Goal: Transaction & Acquisition: Purchase product/service

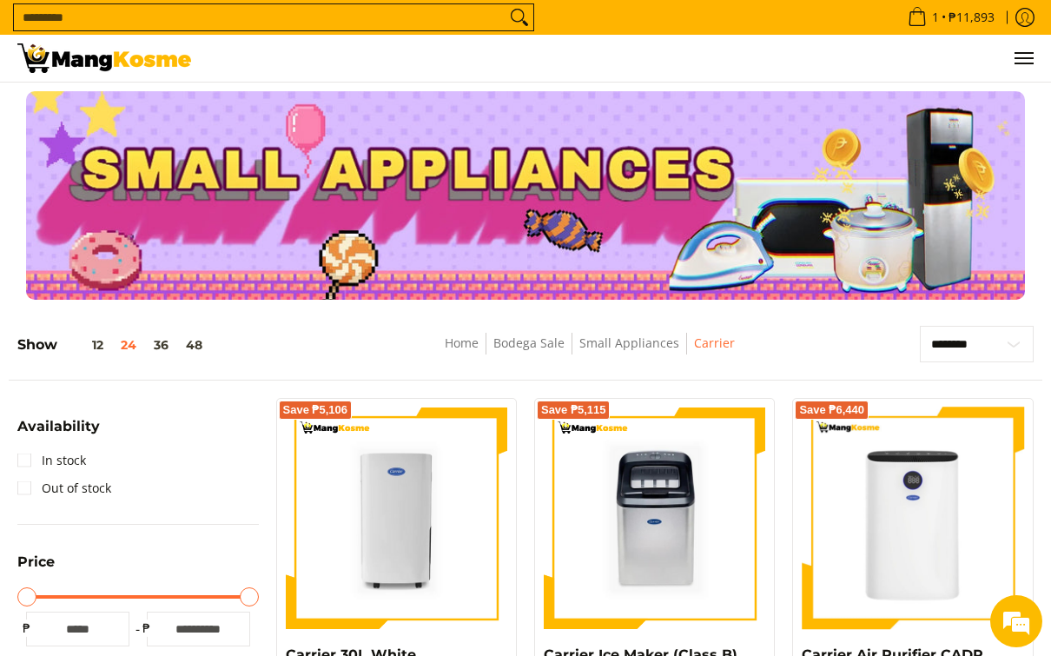
click at [1017, 58] on span "Menu" at bounding box center [1023, 58] width 21 height 0
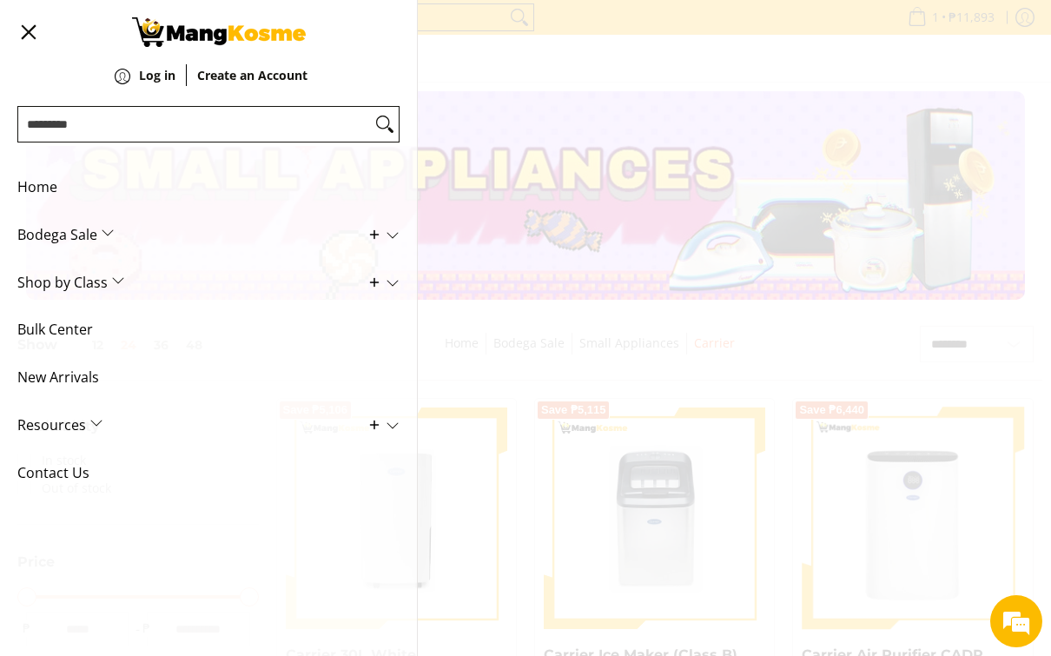
click at [979, 83] on div "1 Log in" at bounding box center [525, 59] width 1051 height 48
click at [102, 123] on input "Search..." at bounding box center [194, 124] width 353 height 35
type input "**********"
click at [385, 124] on button "Search" at bounding box center [385, 124] width 28 height 35
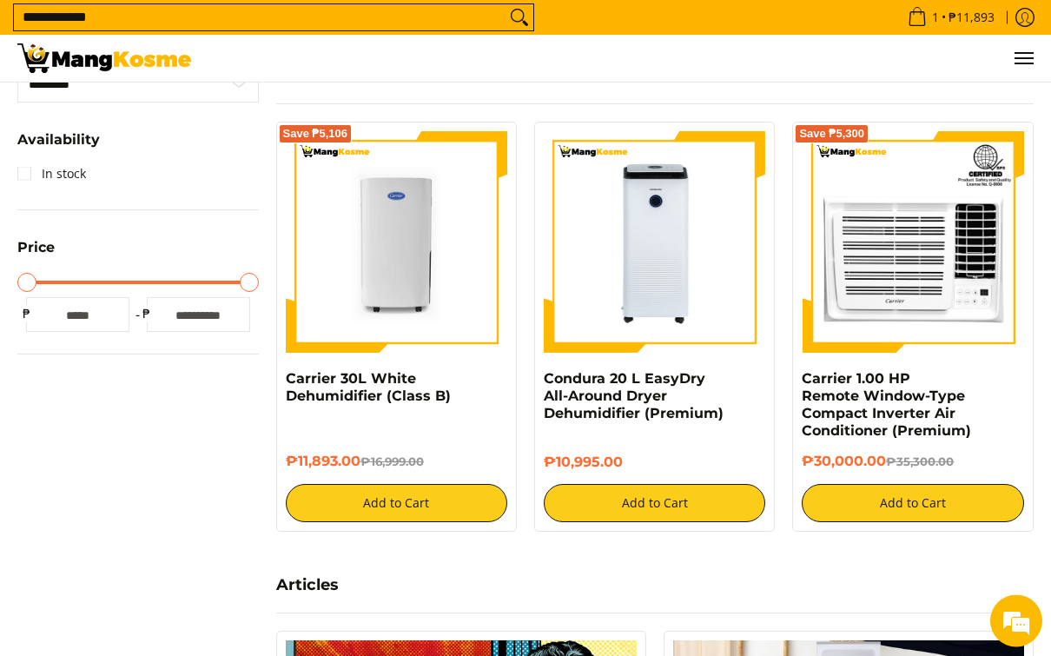
scroll to position [420, 0]
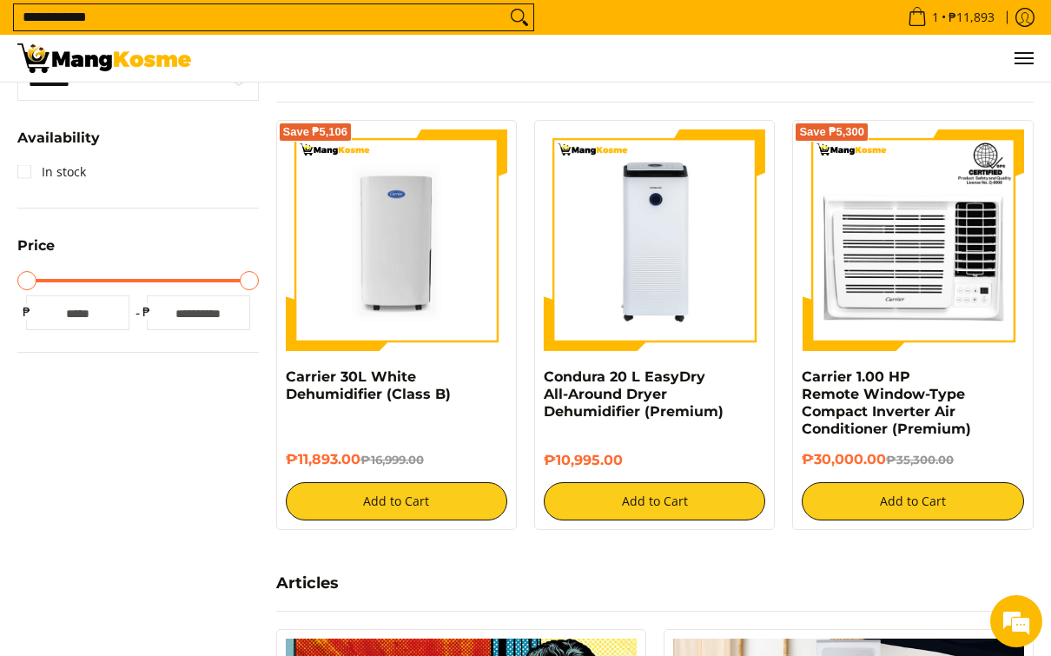
click at [660, 295] on img at bounding box center [655, 240] width 222 height 222
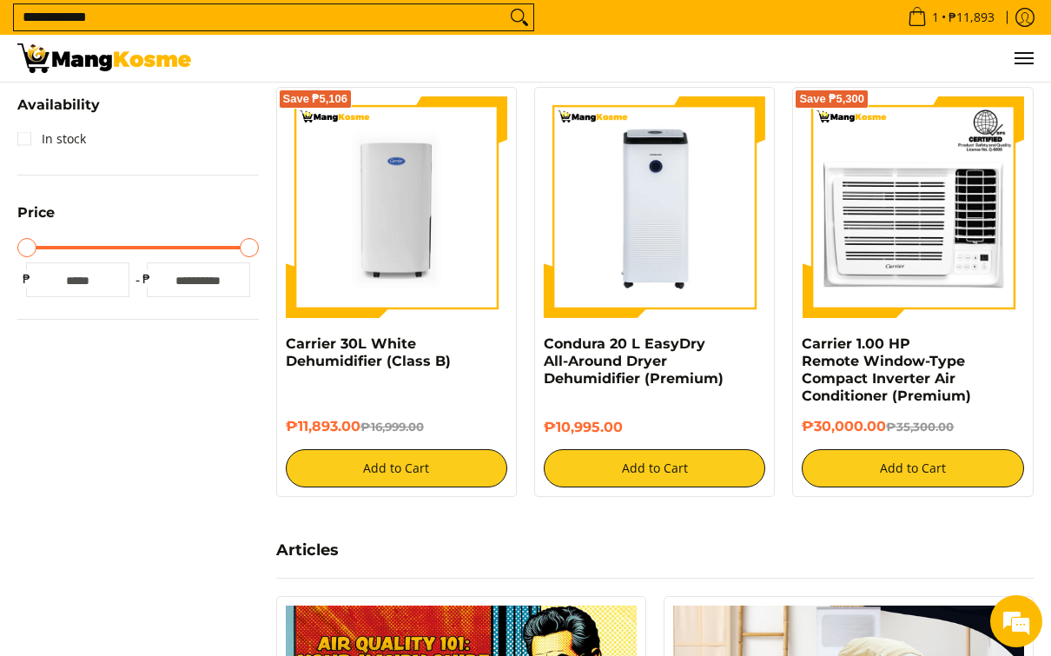
click at [353, 234] on img at bounding box center [397, 207] width 222 height 222
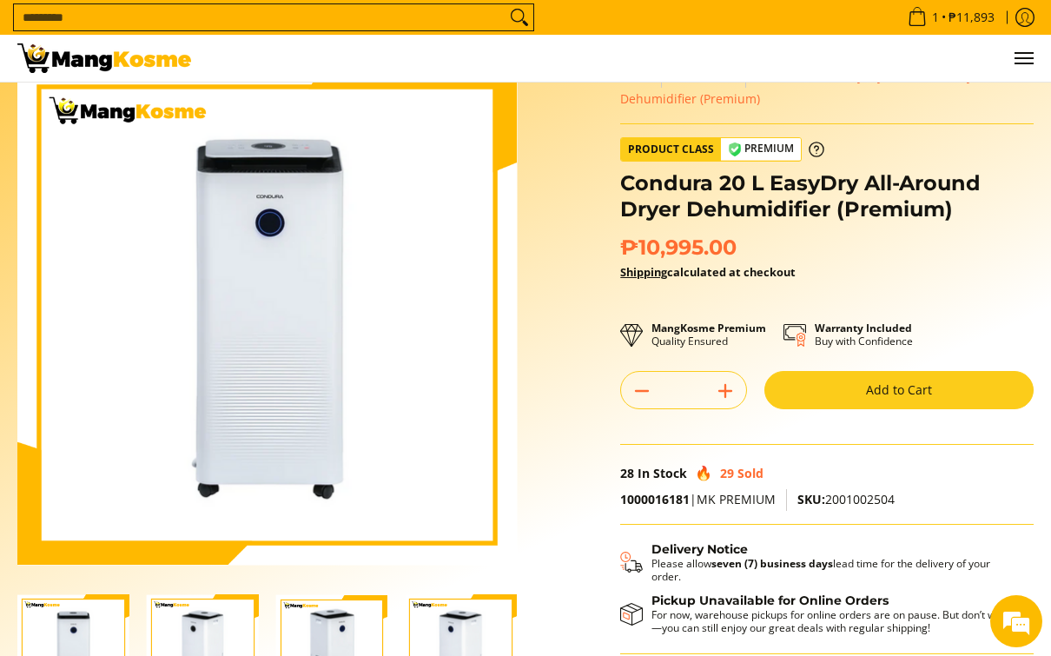
scroll to position [7, 0]
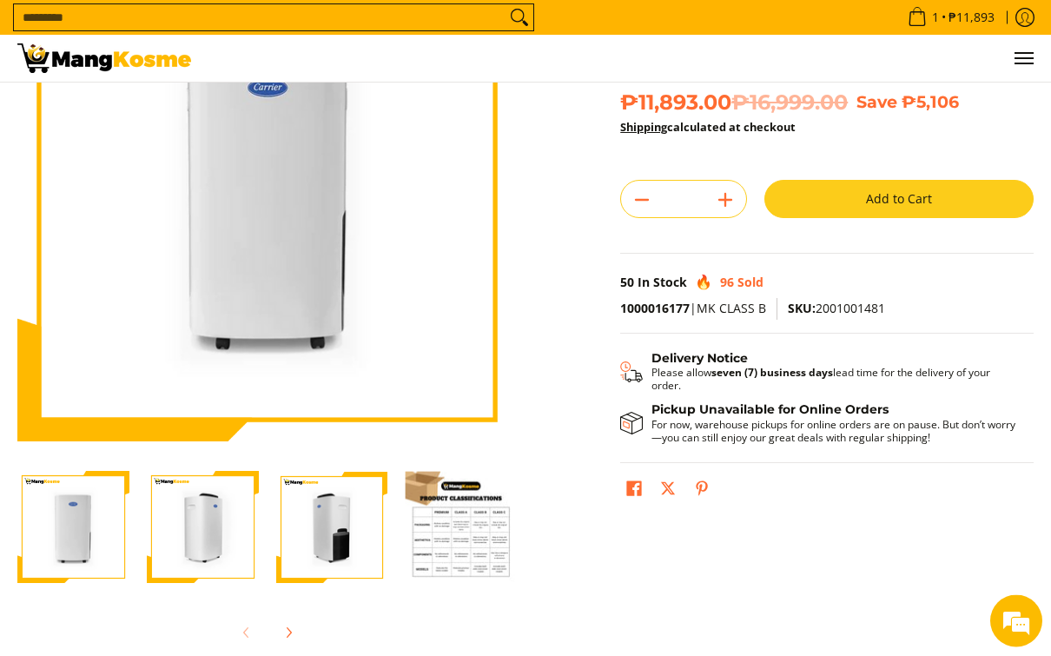
scroll to position [188, 0]
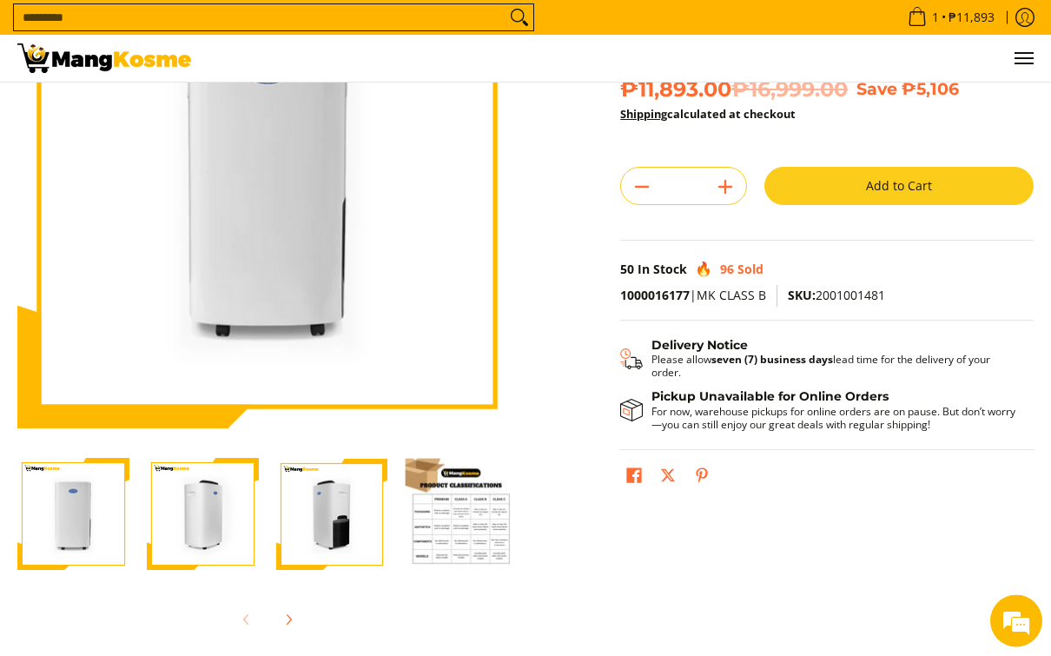
click at [428, 495] on img "Carrier 30L White Dehumidifier (Class B)-4" at bounding box center [461, 515] width 112 height 112
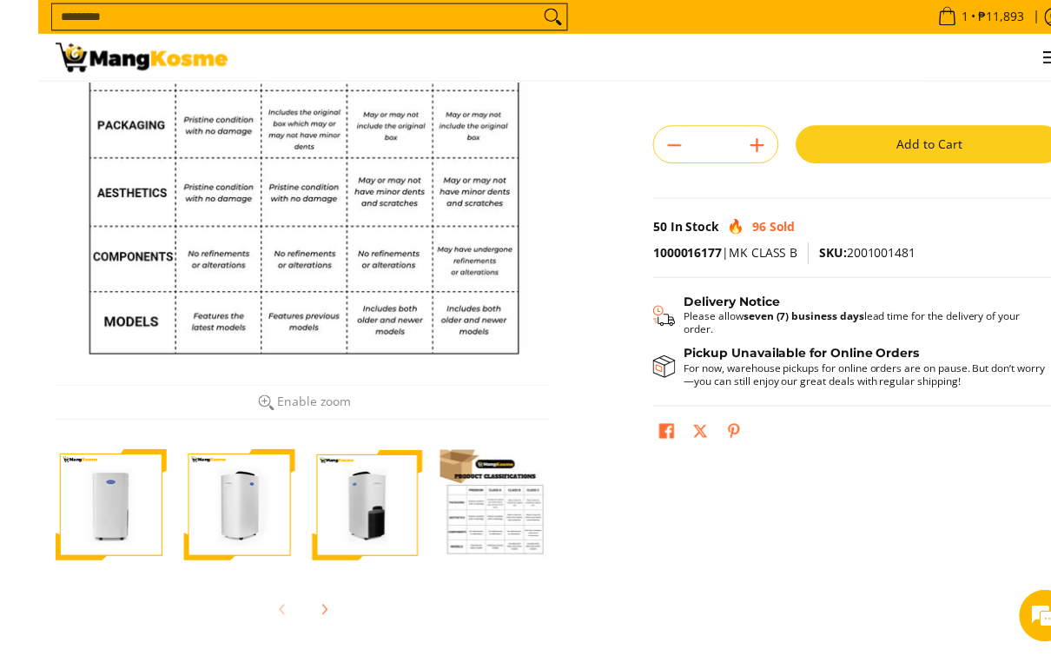
scroll to position [231, 0]
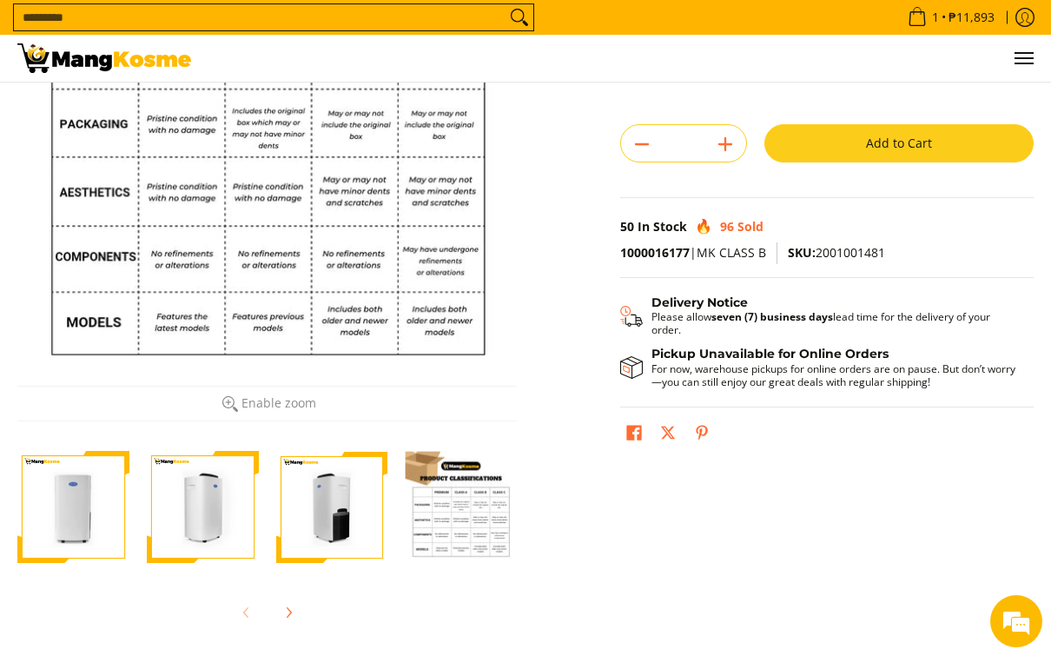
click at [86, 484] on img "carrier-30-liter-dehumidier-premium-full-view-mang-kosme" at bounding box center [73, 507] width 112 height 112
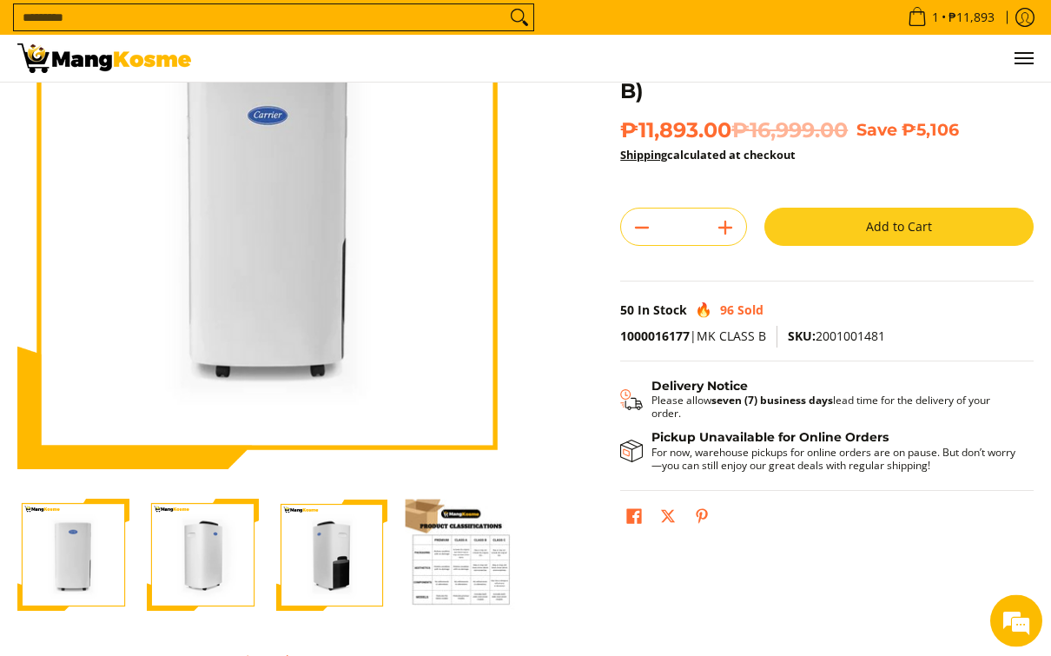
click at [216, 532] on img "Carrier 30L White Dehumidifier (Class B)-2" at bounding box center [203, 556] width 112 height 112
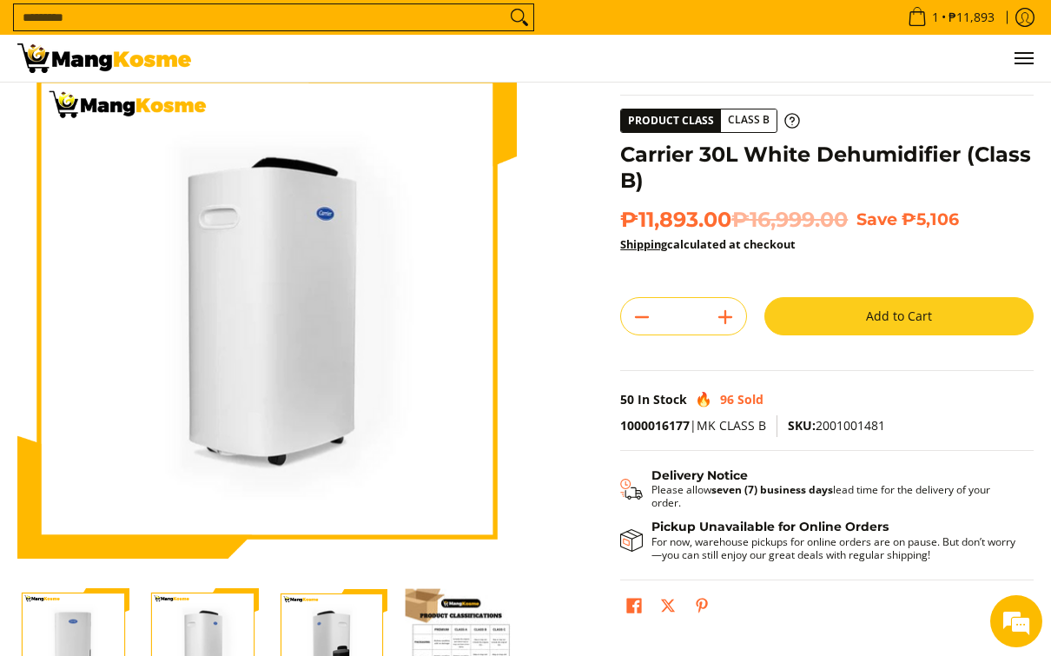
scroll to position [0, 0]
